Goal: Transaction & Acquisition: Book appointment/travel/reservation

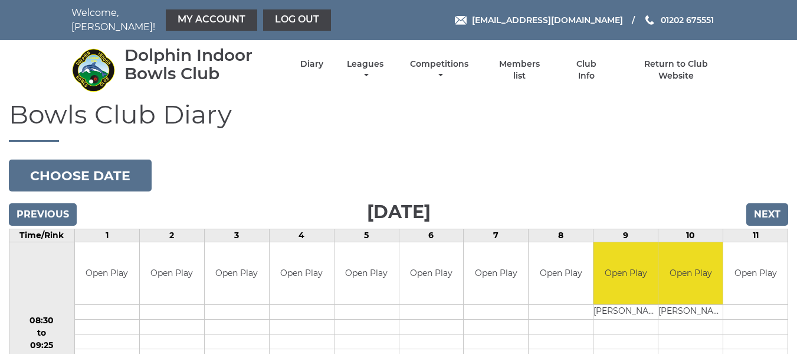
scroll to position [177, 0]
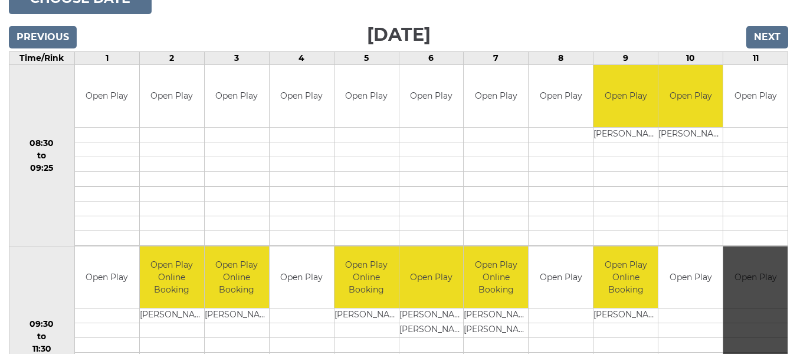
click at [760, 260] on div "Book slot" at bounding box center [756, 336] width 64 height 181
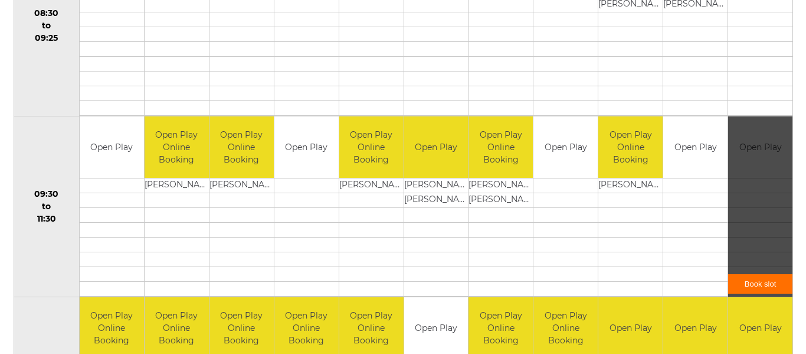
scroll to position [354, 0]
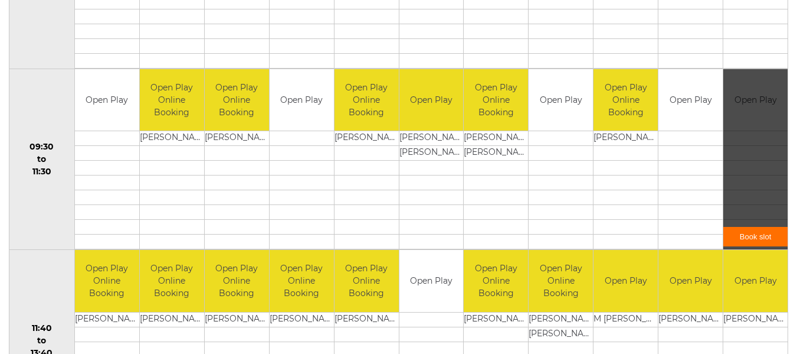
click at [756, 228] on link "Book slot" at bounding box center [756, 236] width 64 height 19
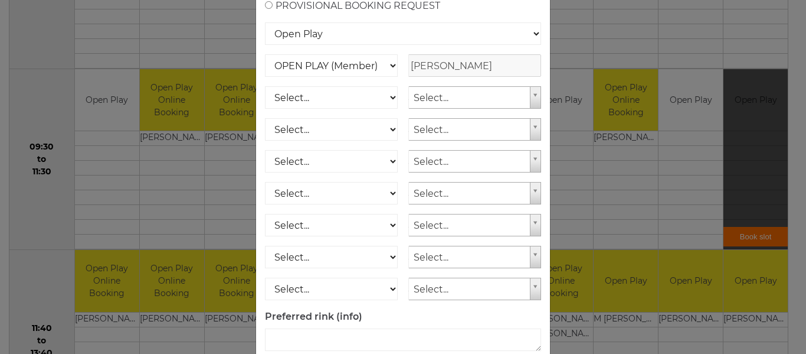
scroll to position [177, 0]
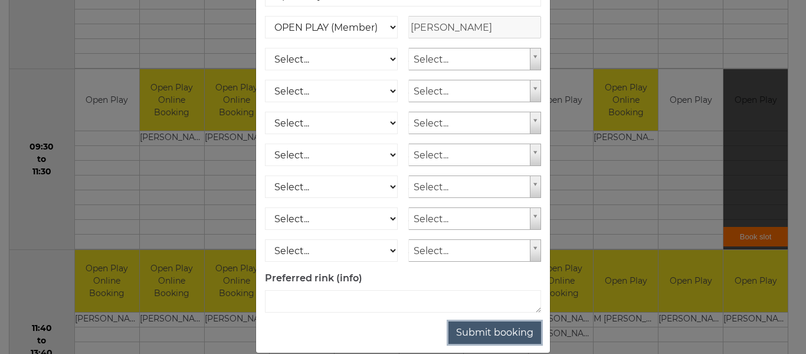
click at [499, 336] on button "Submit booking" at bounding box center [495, 332] width 93 height 22
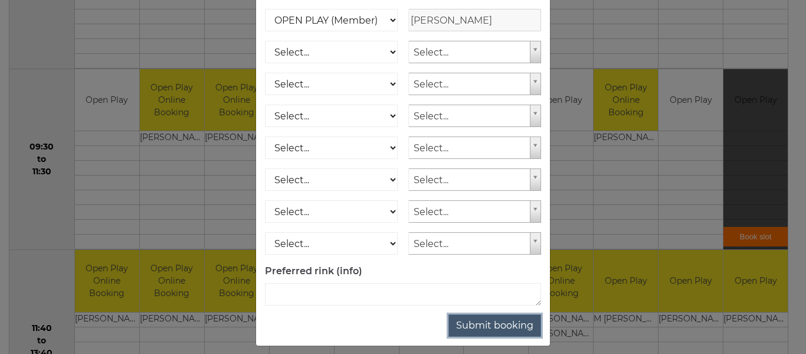
scroll to position [194, 0]
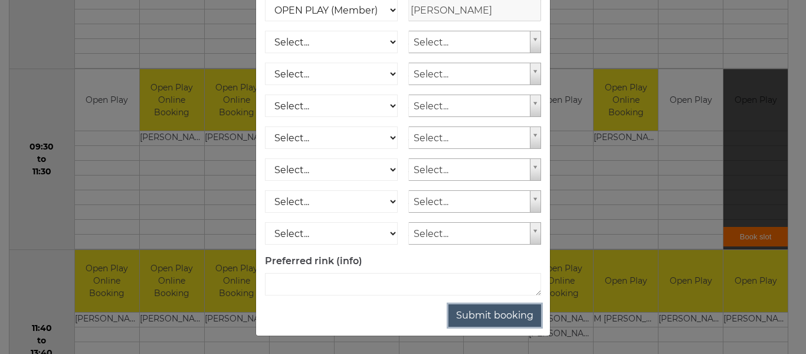
click at [498, 316] on button "Submit booking" at bounding box center [495, 315] width 93 height 22
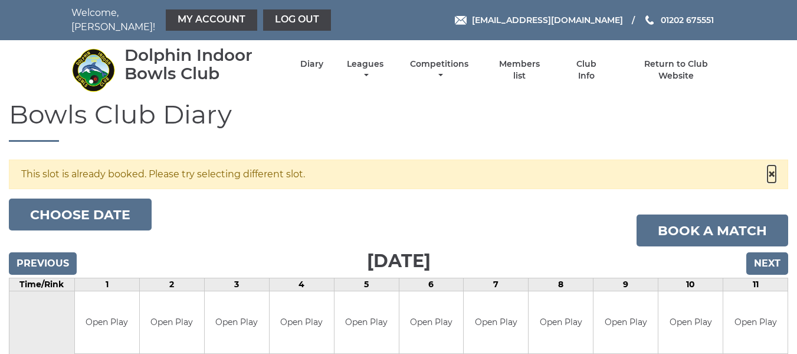
click at [770, 166] on span "×" at bounding box center [772, 173] width 8 height 17
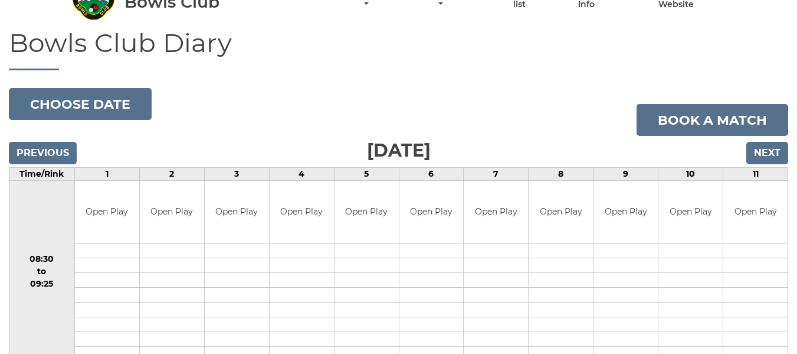
scroll to position [59, 0]
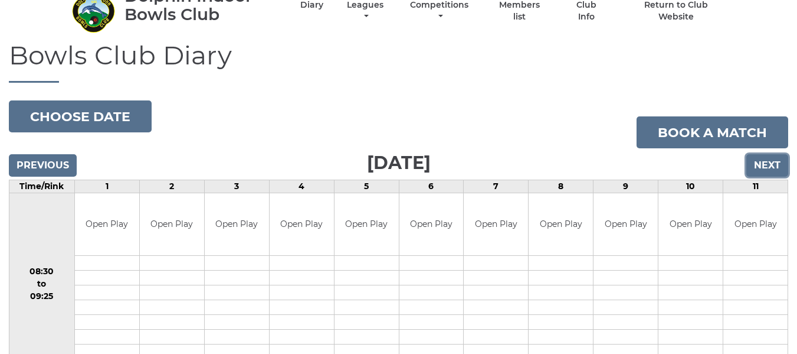
click at [769, 161] on input "Next" at bounding box center [768, 165] width 42 height 22
click at [767, 155] on input "Next" at bounding box center [768, 165] width 42 height 22
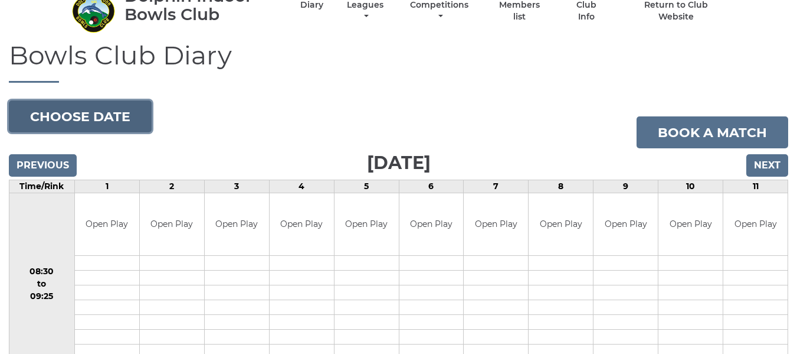
click at [102, 113] on button "Choose date" at bounding box center [80, 116] width 143 height 32
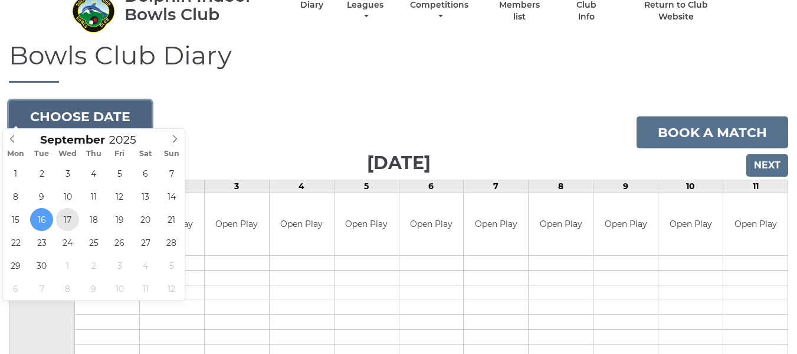
type input "[DATE]"
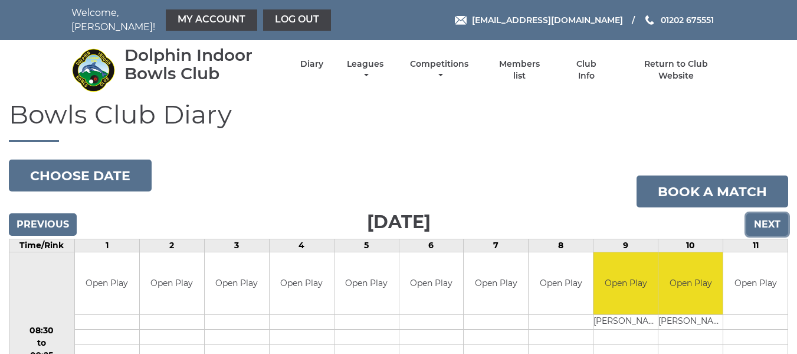
click at [758, 218] on input "Next" at bounding box center [768, 224] width 42 height 22
click at [766, 215] on input "Next" at bounding box center [768, 224] width 42 height 22
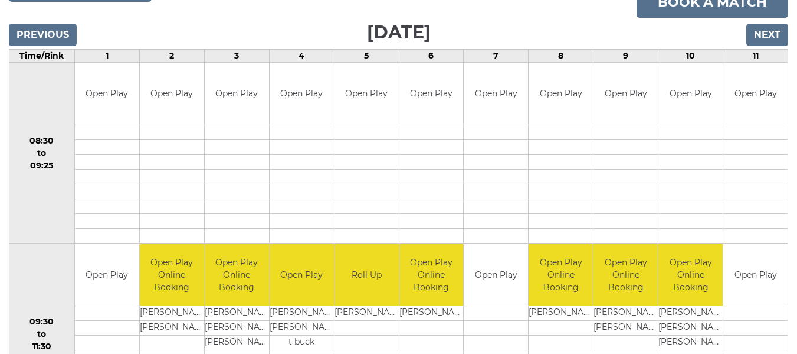
scroll to position [177, 0]
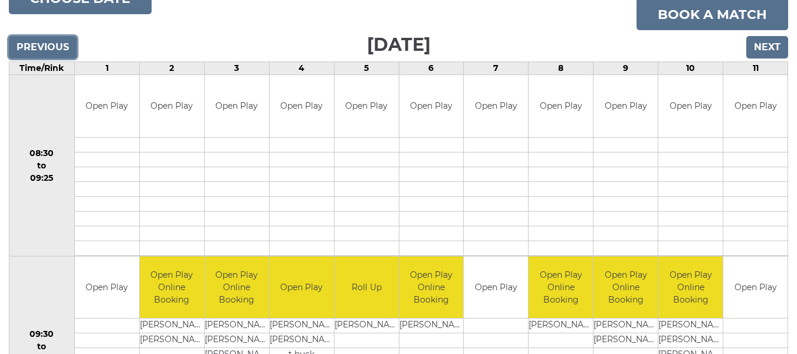
click at [37, 39] on input "Previous" at bounding box center [43, 47] width 68 height 22
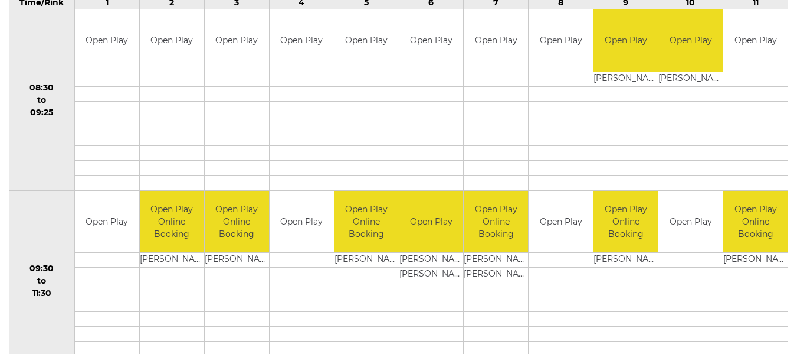
scroll to position [236, 0]
